Goal: Transaction & Acquisition: Register for event/course

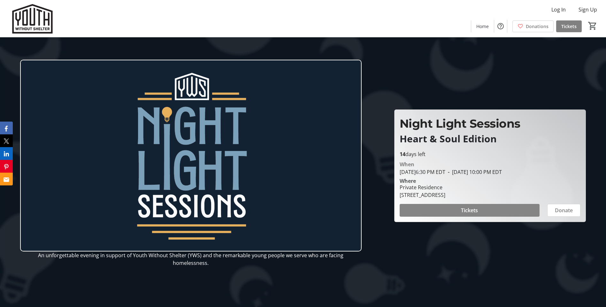
click at [482, 208] on span at bounding box center [469, 210] width 140 height 15
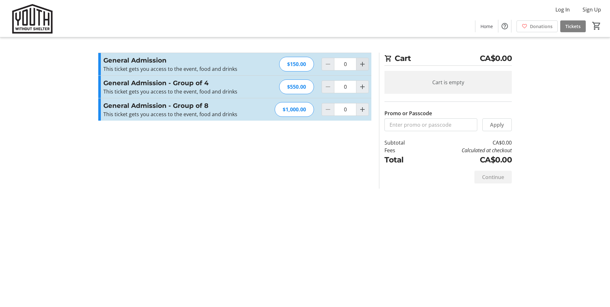
click at [361, 67] on mat-icon "Increment by one" at bounding box center [363, 64] width 8 height 8
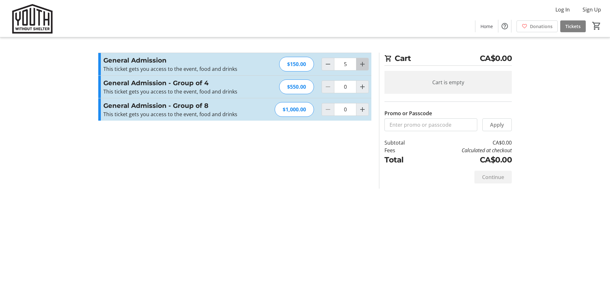
click at [361, 67] on mat-icon "Increment by one" at bounding box center [363, 64] width 8 height 8
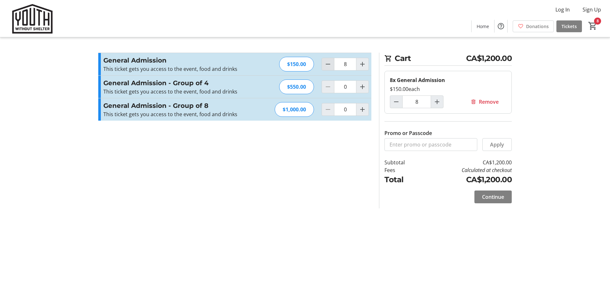
click at [329, 63] on mat-icon "Decrement by one" at bounding box center [328, 64] width 8 height 8
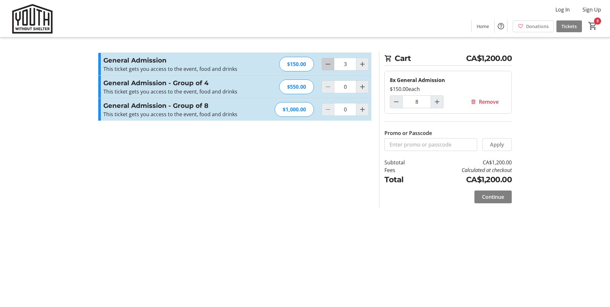
click at [329, 63] on mat-icon "Decrement by one" at bounding box center [328, 64] width 8 height 8
type input "0"
type input "1"
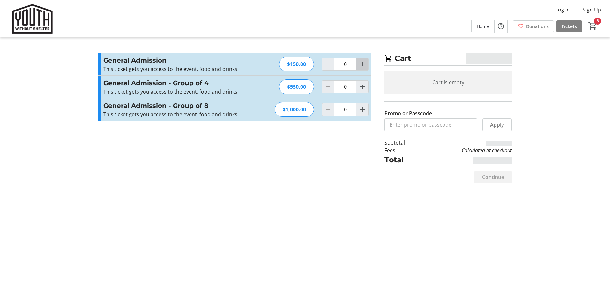
click at [363, 60] on span "Increment by one" at bounding box center [363, 64] width 12 height 12
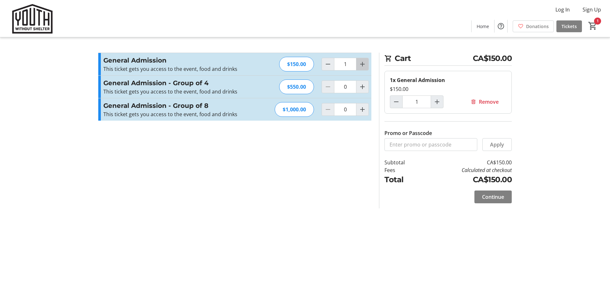
click at [366, 66] on mat-icon "Increment by one" at bounding box center [363, 64] width 8 height 8
type input "2"
click at [329, 64] on mat-icon "Decrement by one" at bounding box center [328, 64] width 8 height 8
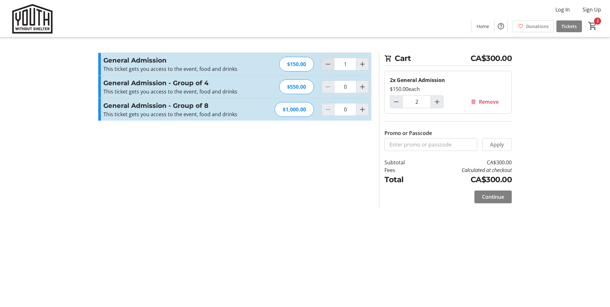
type input "0"
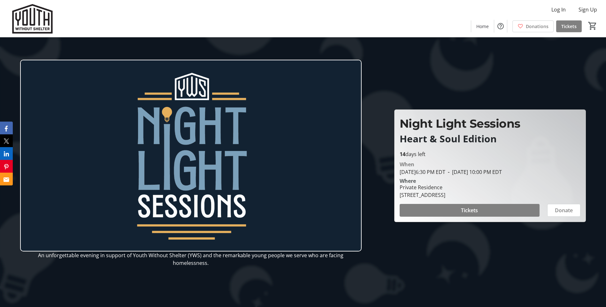
click at [478, 254] on div at bounding box center [303, 153] width 606 height 307
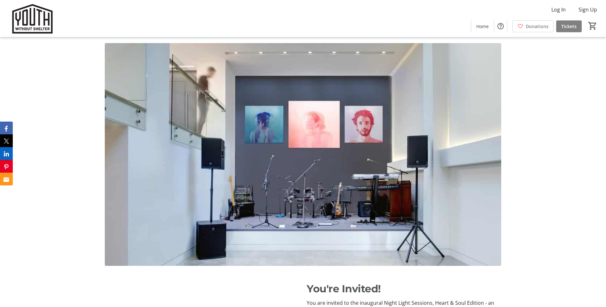
scroll to position [287, 0]
